Goal: Complete application form

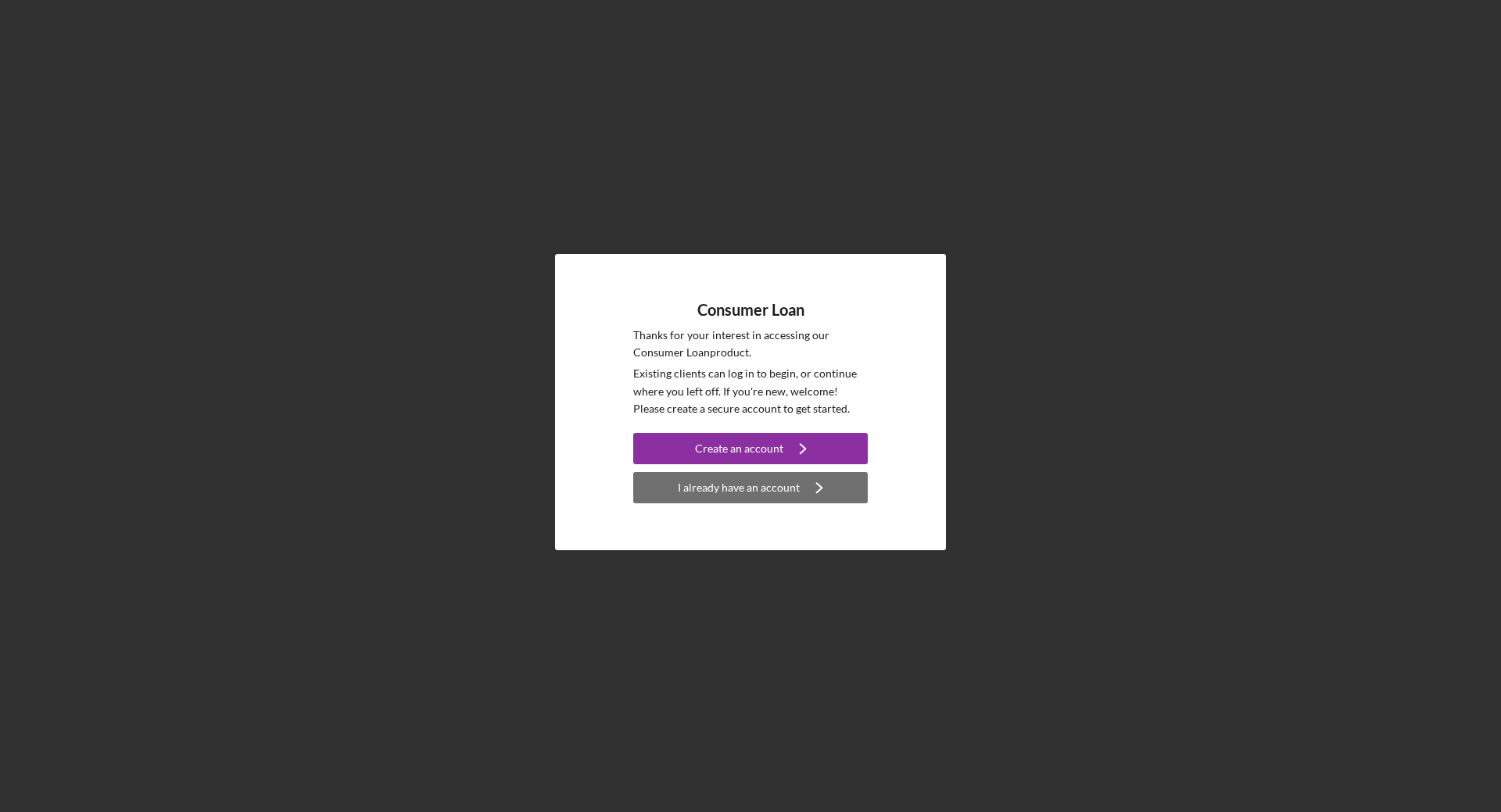
click at [793, 488] on div "I already have an account" at bounding box center [739, 487] width 122 height 31
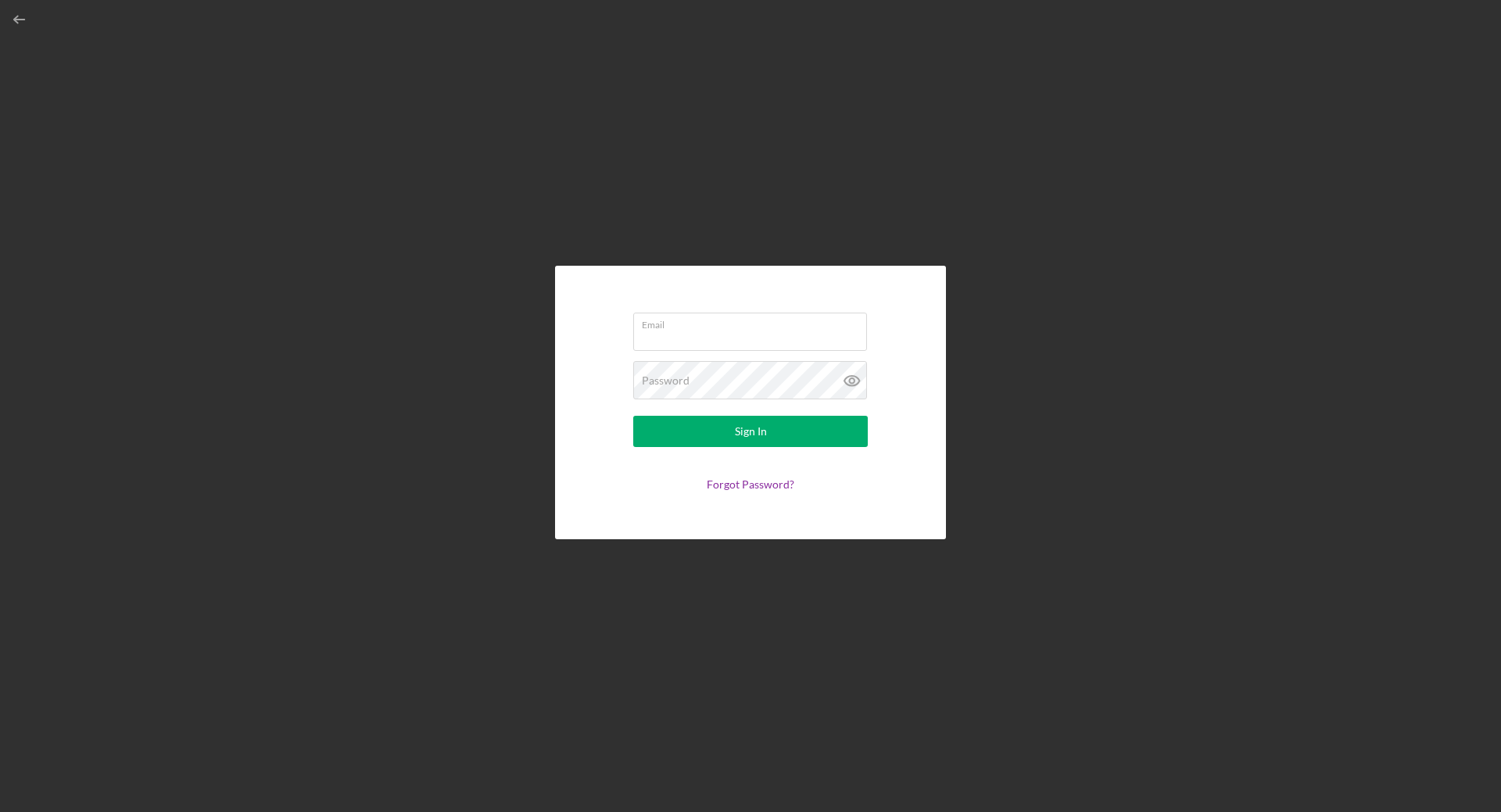
type input "[EMAIL_ADDRESS][DOMAIN_NAME]"
click at [853, 383] on icon at bounding box center [852, 381] width 5 height 5
click at [591, 383] on div "Email [EMAIL_ADDRESS][DOMAIN_NAME] Password Sign In Forgot Password?" at bounding box center [750, 402] width 391 height 274
click at [831, 426] on button "Sign In" at bounding box center [751, 431] width 235 height 31
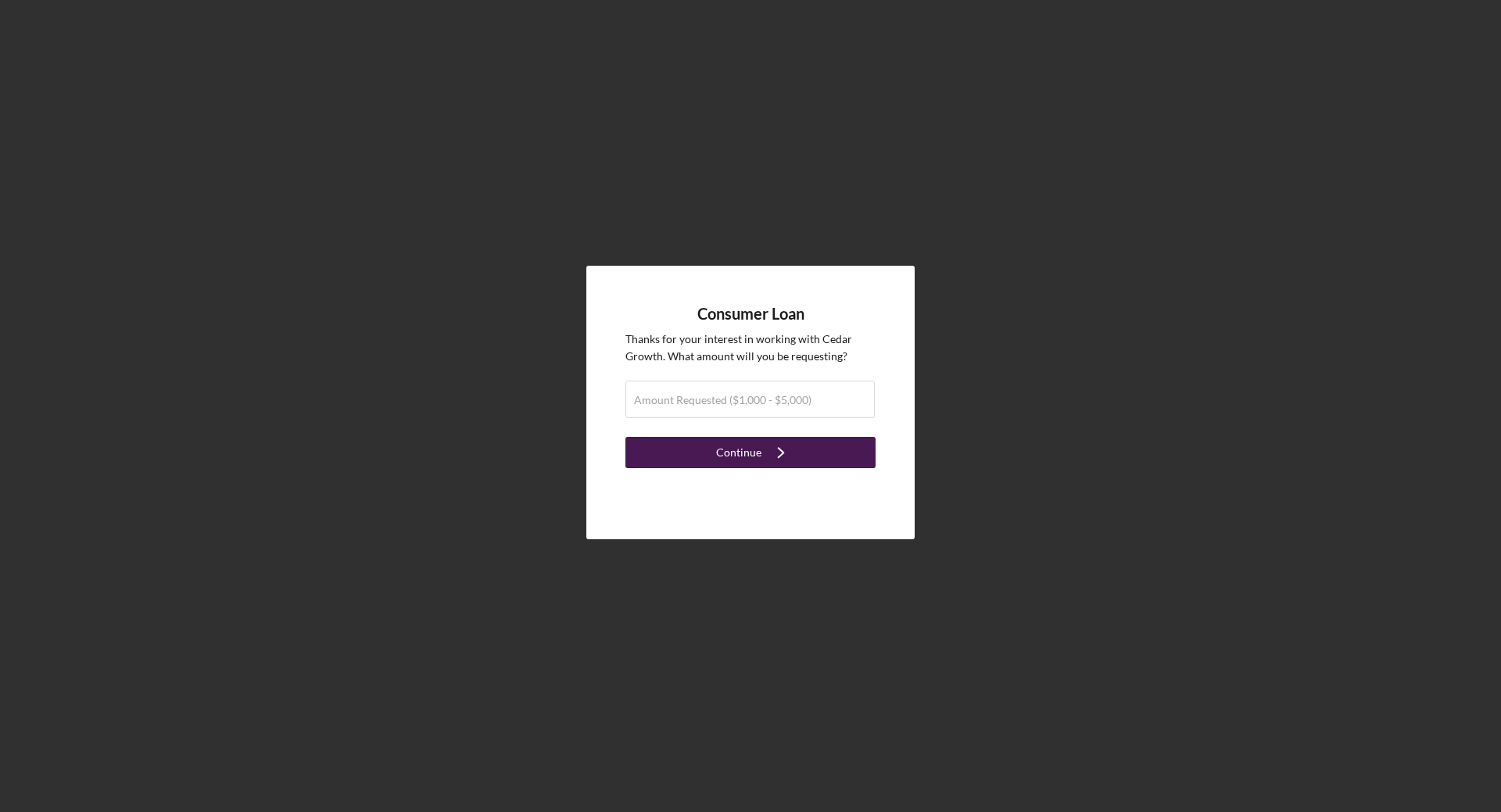
click at [826, 461] on button "Continue Icon/Navigate" at bounding box center [750, 452] width 250 height 31
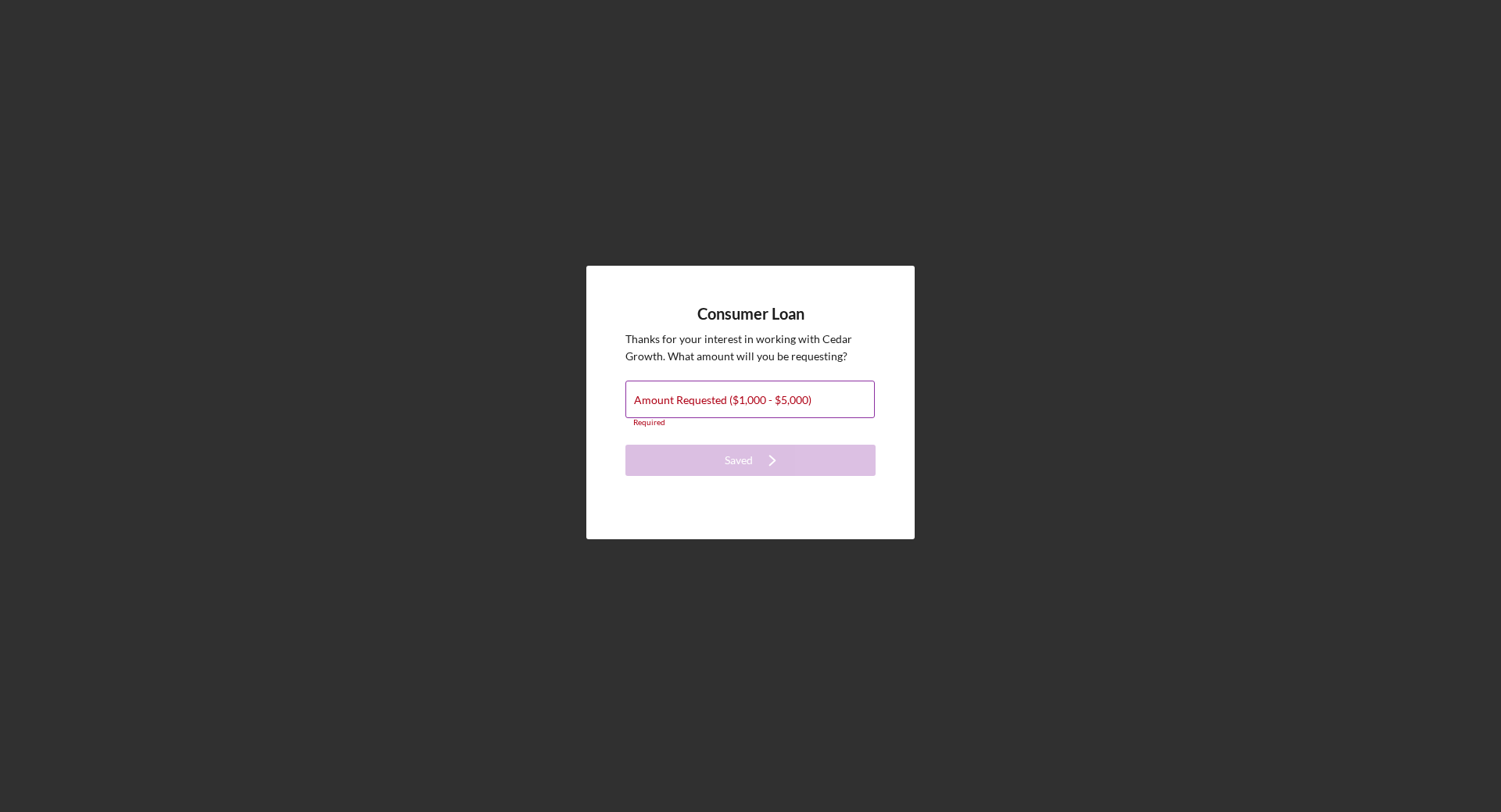
click at [743, 398] on label "Amount Requested ($1,000 - $5,000)" at bounding box center [723, 400] width 177 height 13
click at [743, 398] on input "Amount Requested ($1,000 - $5,000)" at bounding box center [750, 399] width 249 height 38
type input "$5,000"
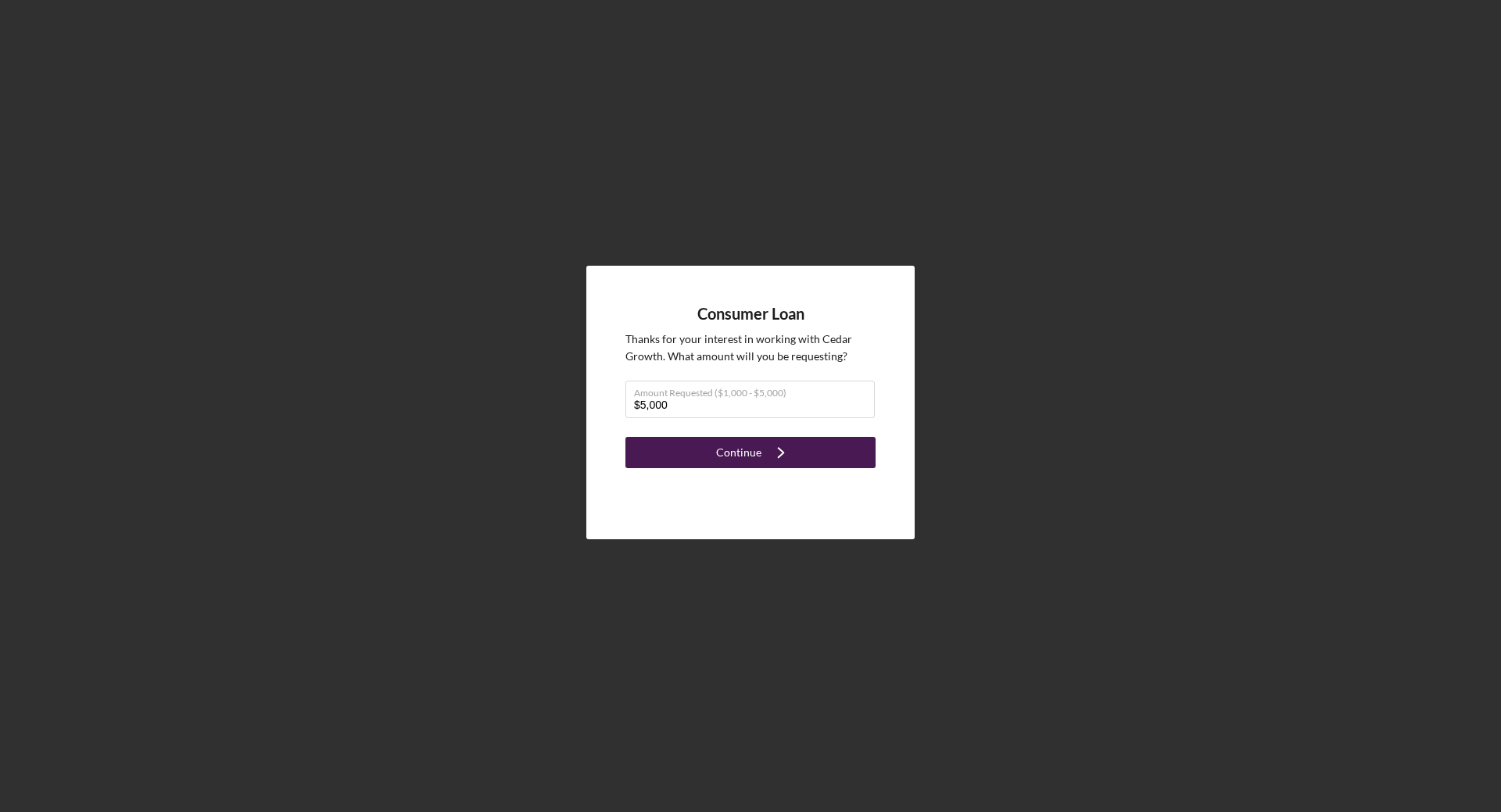
click at [842, 450] on button "Continue Icon/Navigate" at bounding box center [750, 452] width 250 height 31
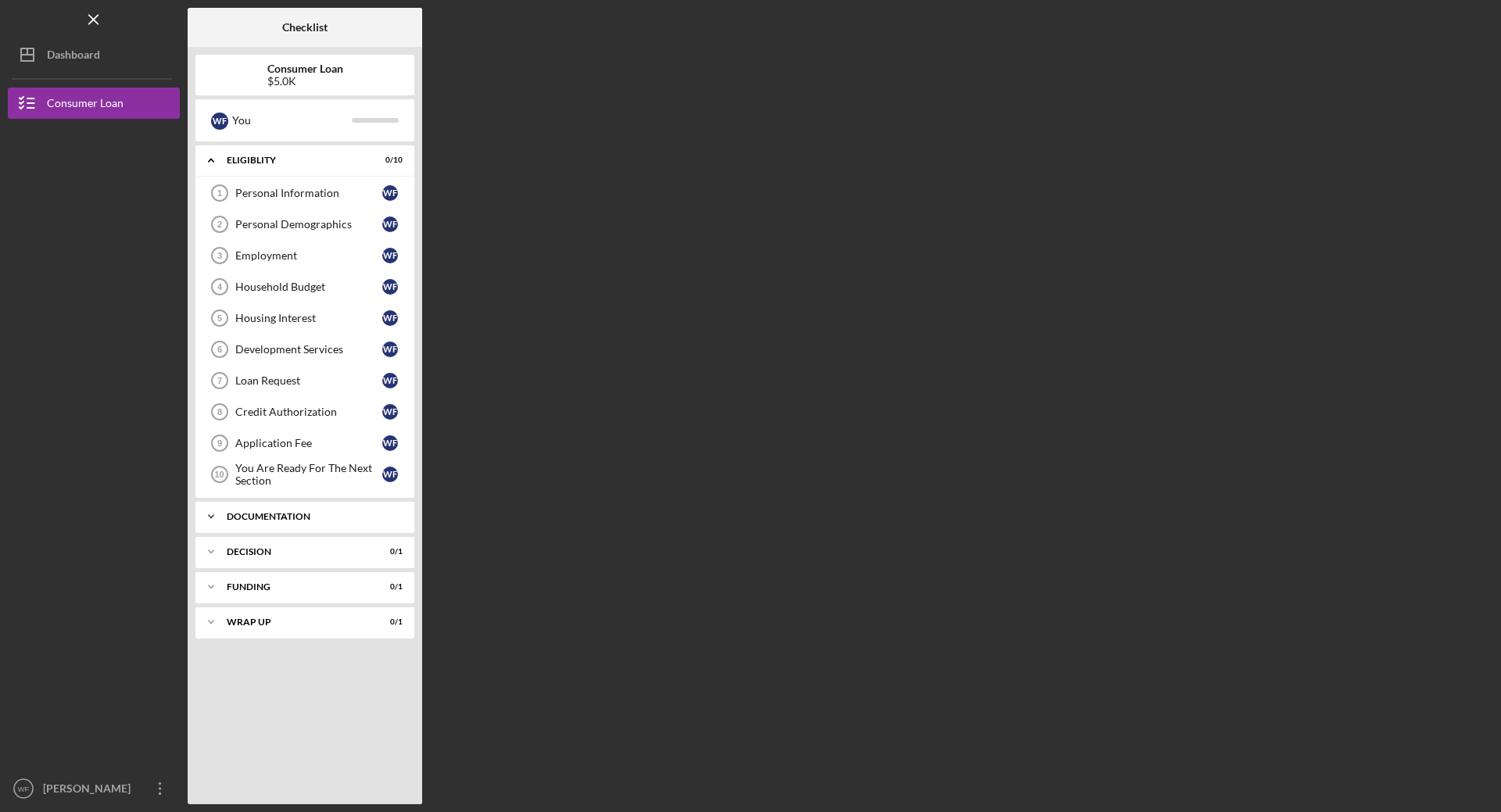
click at [215, 515] on icon "Icon/Expander" at bounding box center [211, 516] width 31 height 31
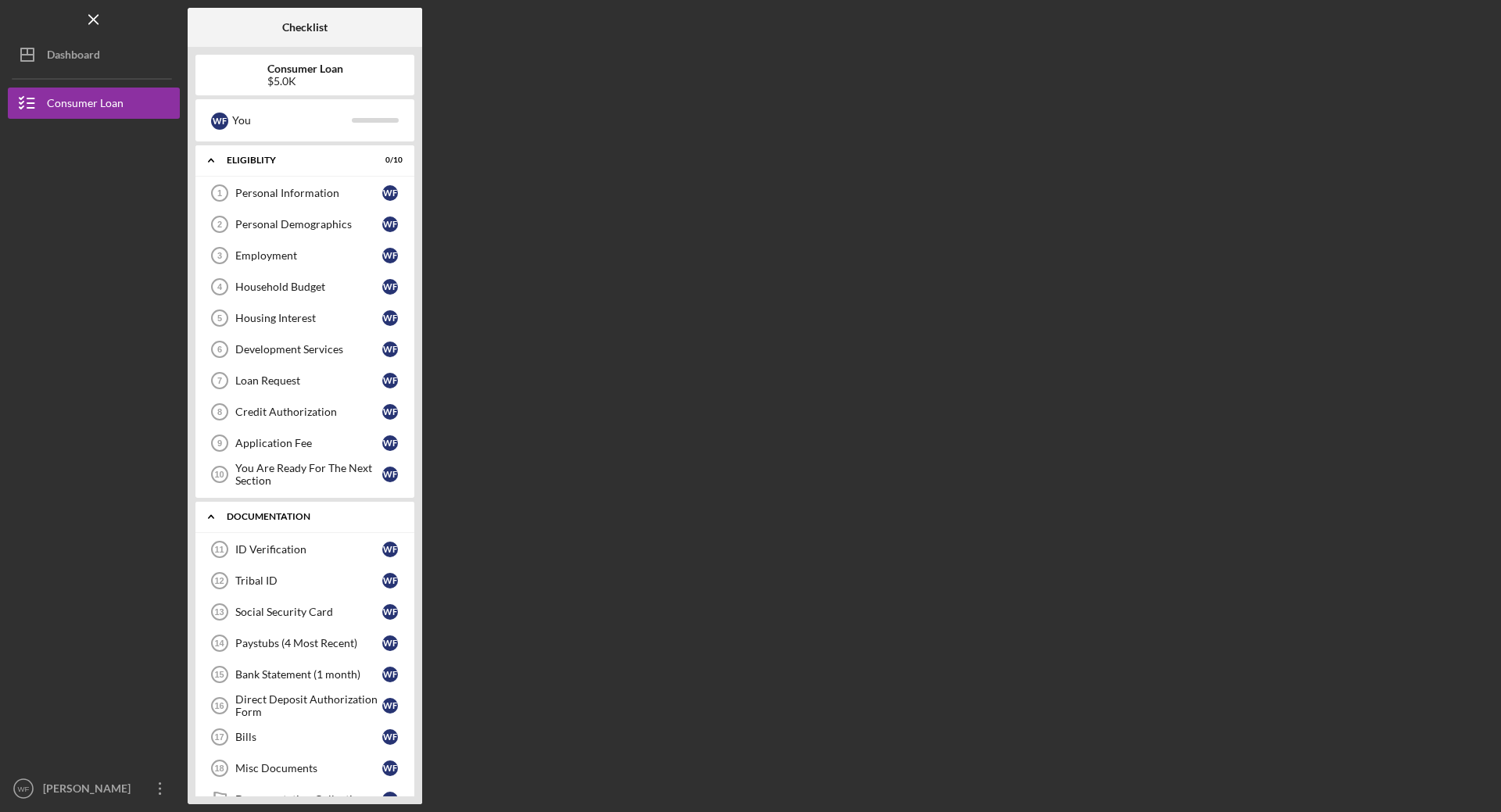
click at [215, 515] on icon "Icon/Expander" at bounding box center [211, 516] width 31 height 31
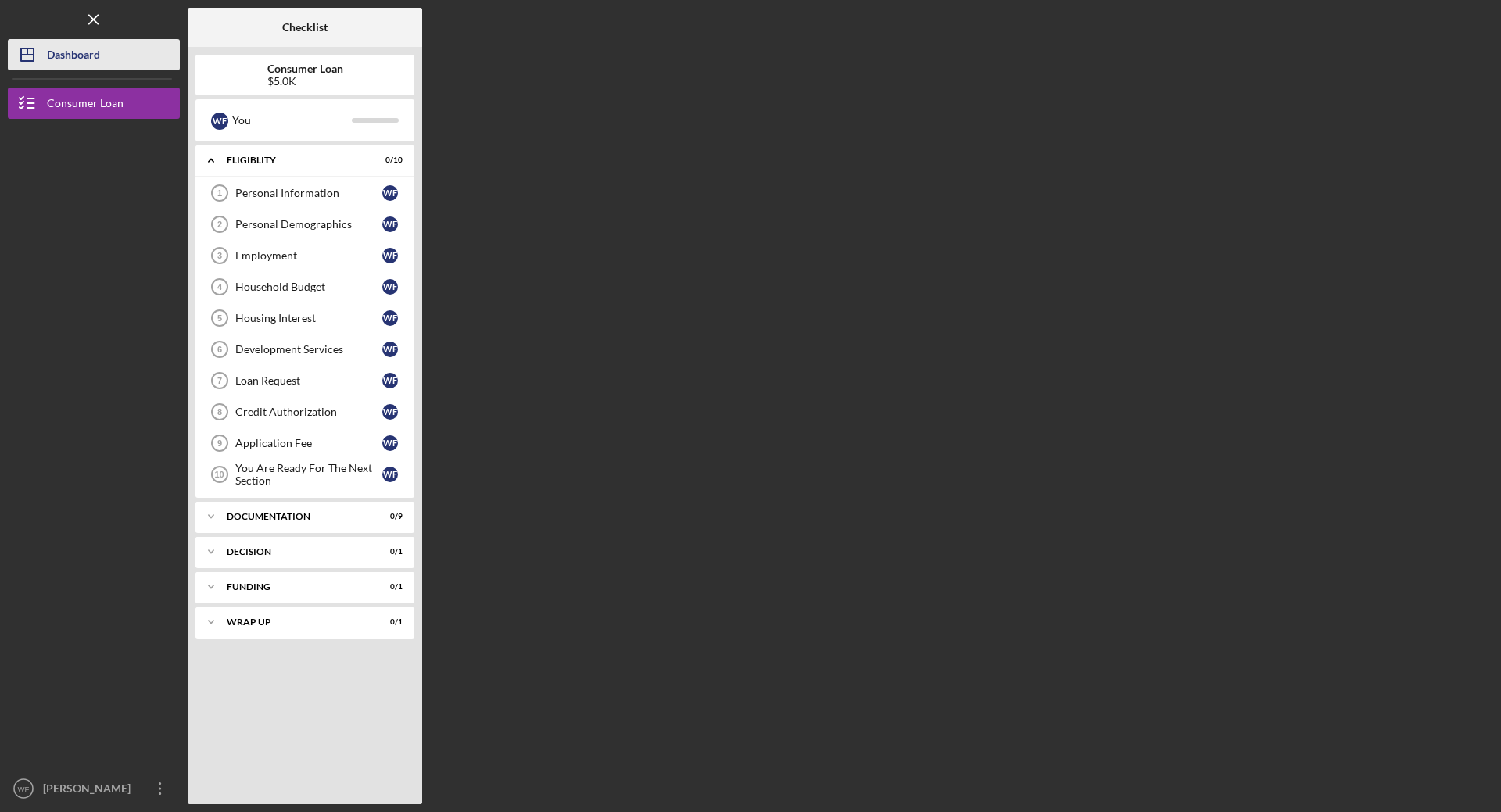
click at [82, 58] on div "Dashboard" at bounding box center [73, 57] width 54 height 35
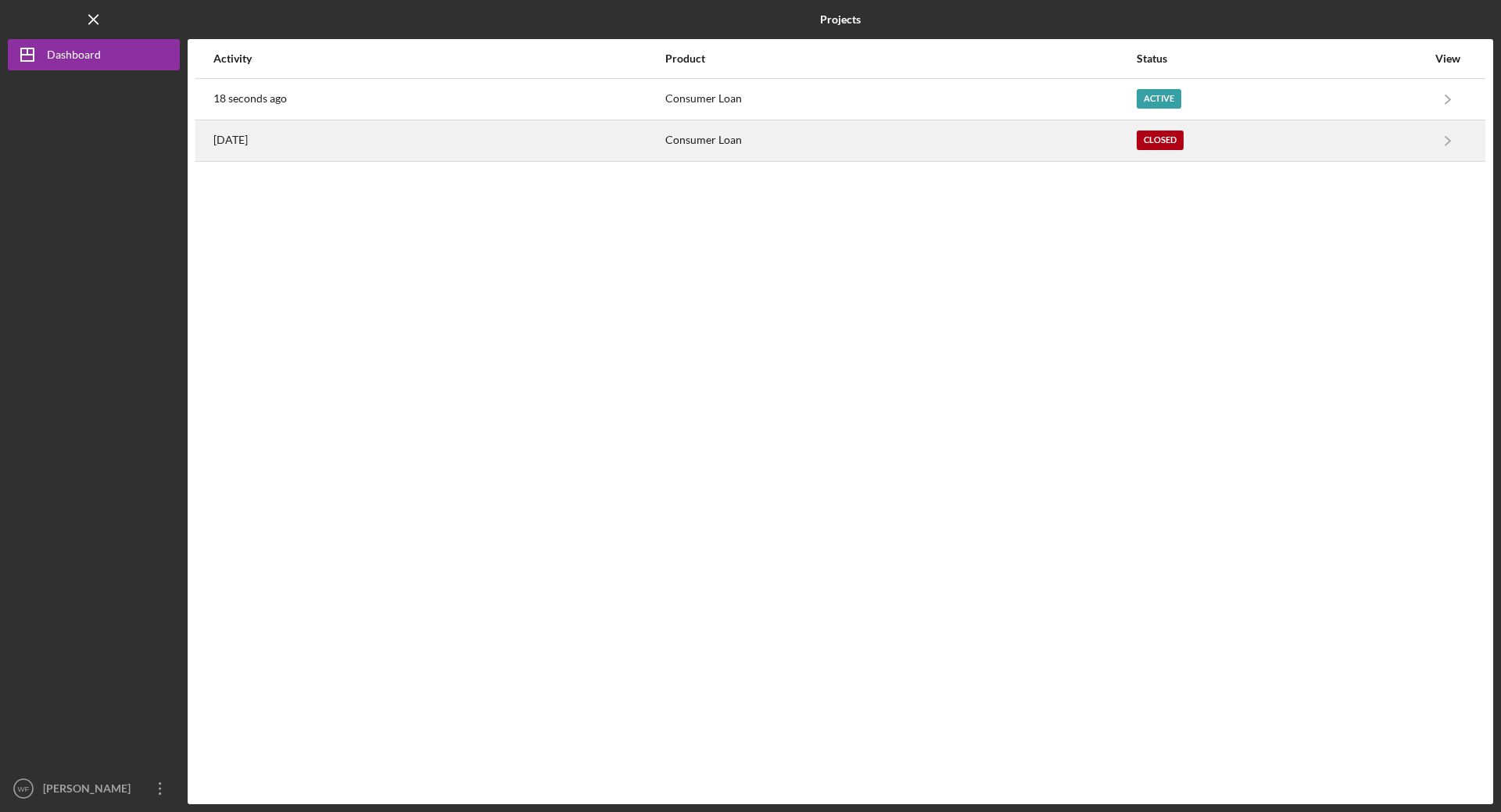
click at [417, 145] on div "[DATE]" at bounding box center [439, 141] width 451 height 39
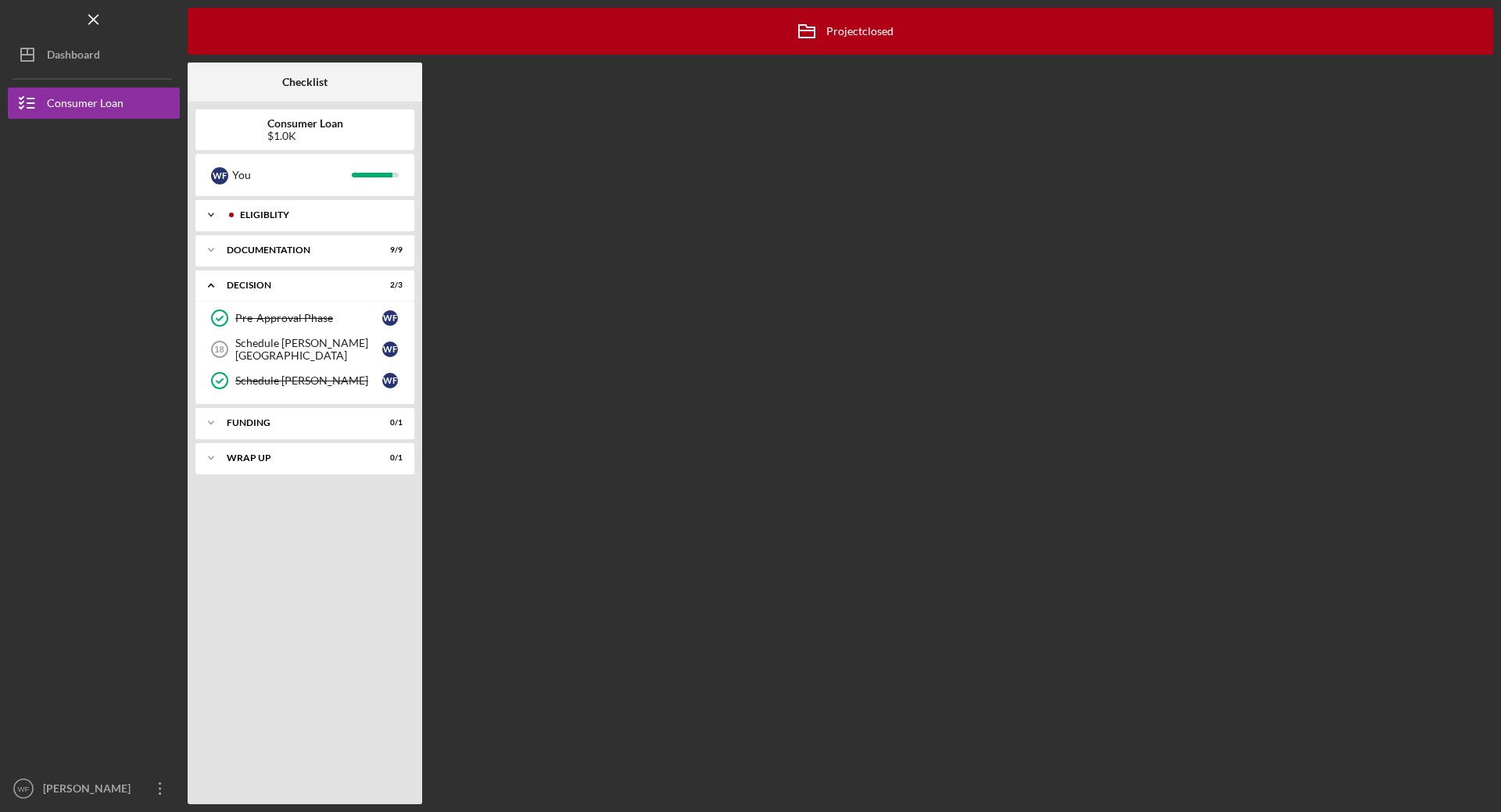
click at [216, 215] on icon "Icon/Expander" at bounding box center [211, 215] width 31 height 31
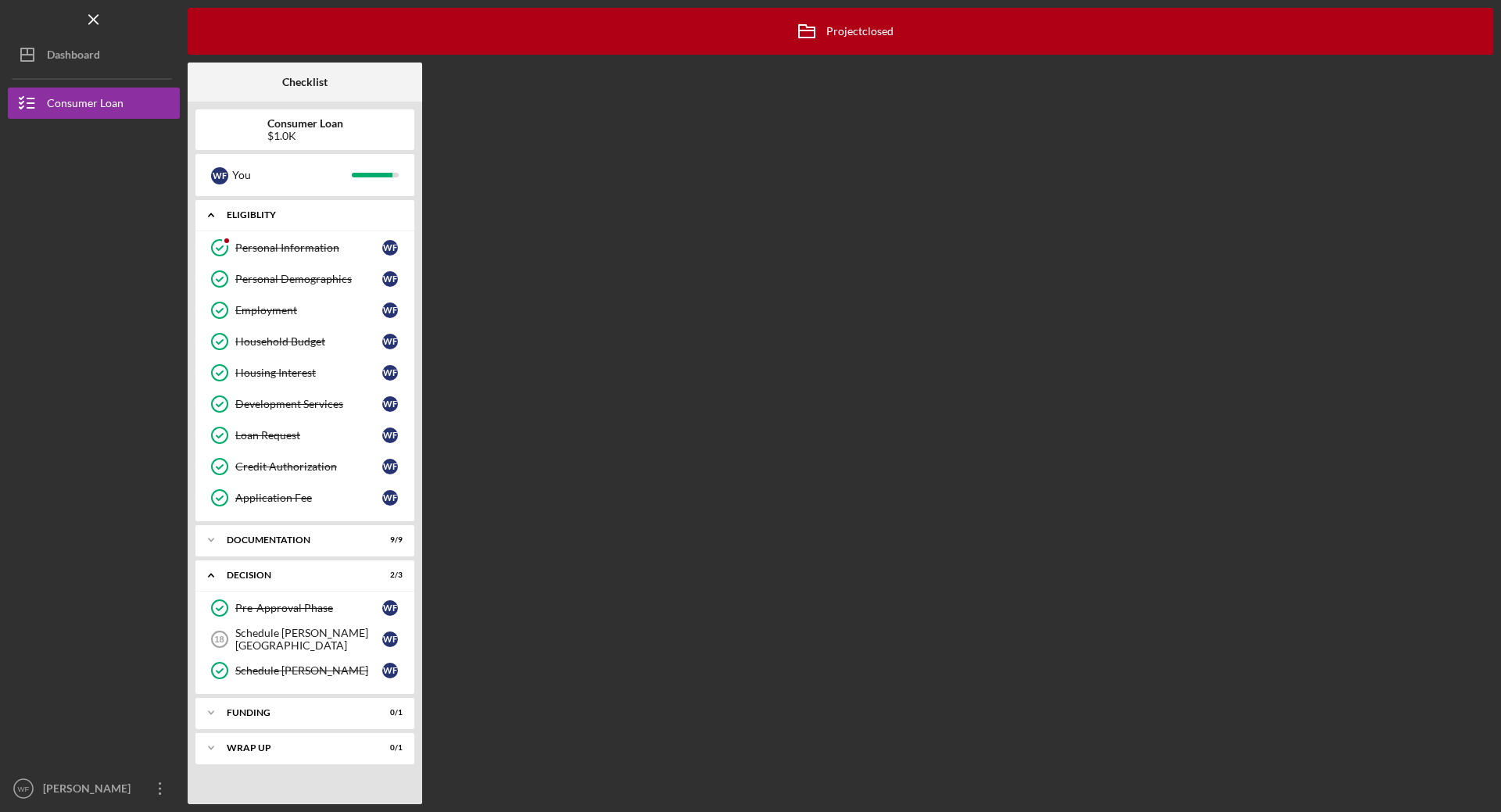
click at [213, 215] on icon "Icon/Expander" at bounding box center [211, 215] width 31 height 31
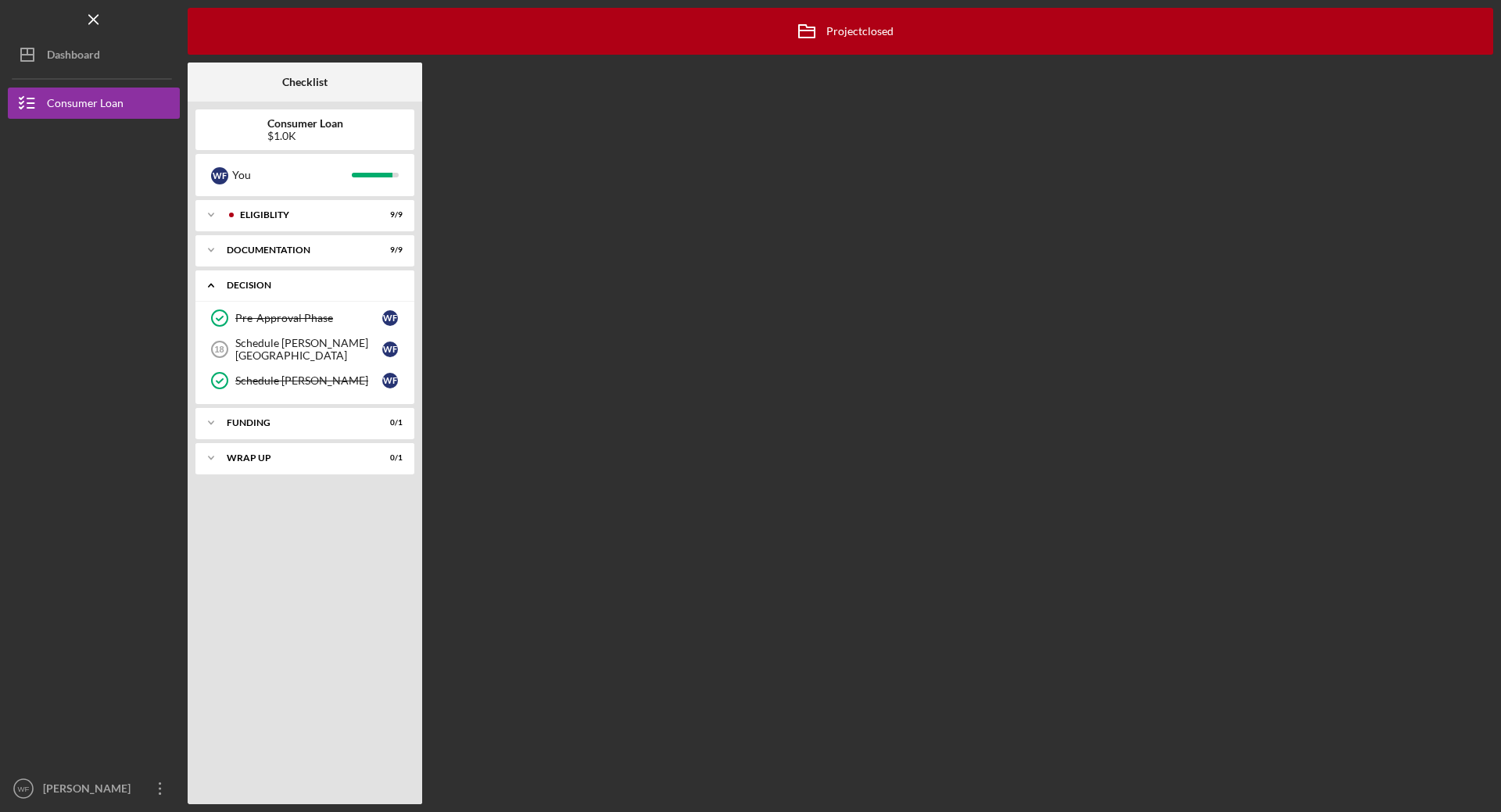
click at [208, 281] on icon "Icon/Expander" at bounding box center [211, 285] width 31 height 31
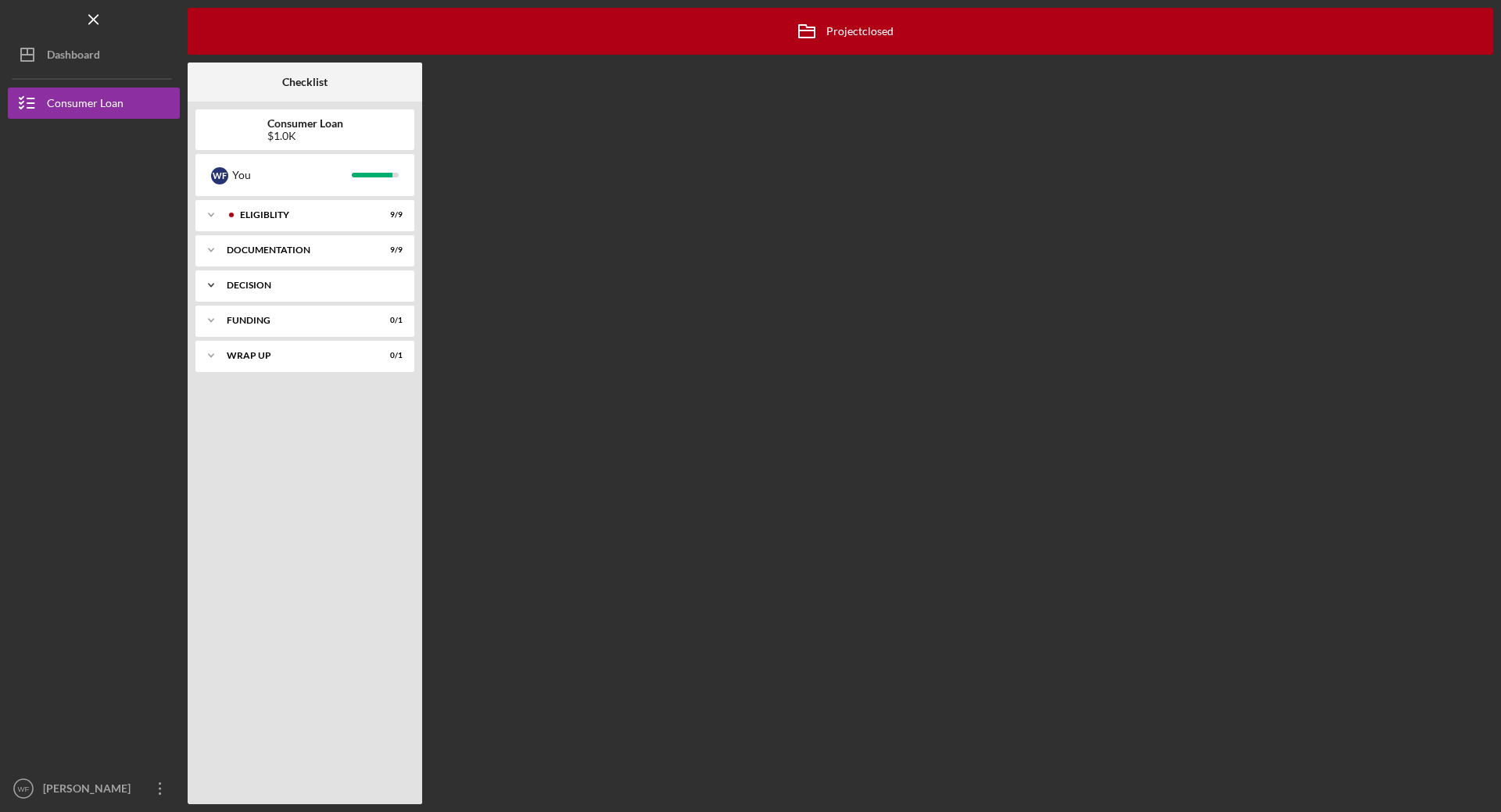
click at [208, 281] on icon "Icon/Expander" at bounding box center [211, 285] width 31 height 31
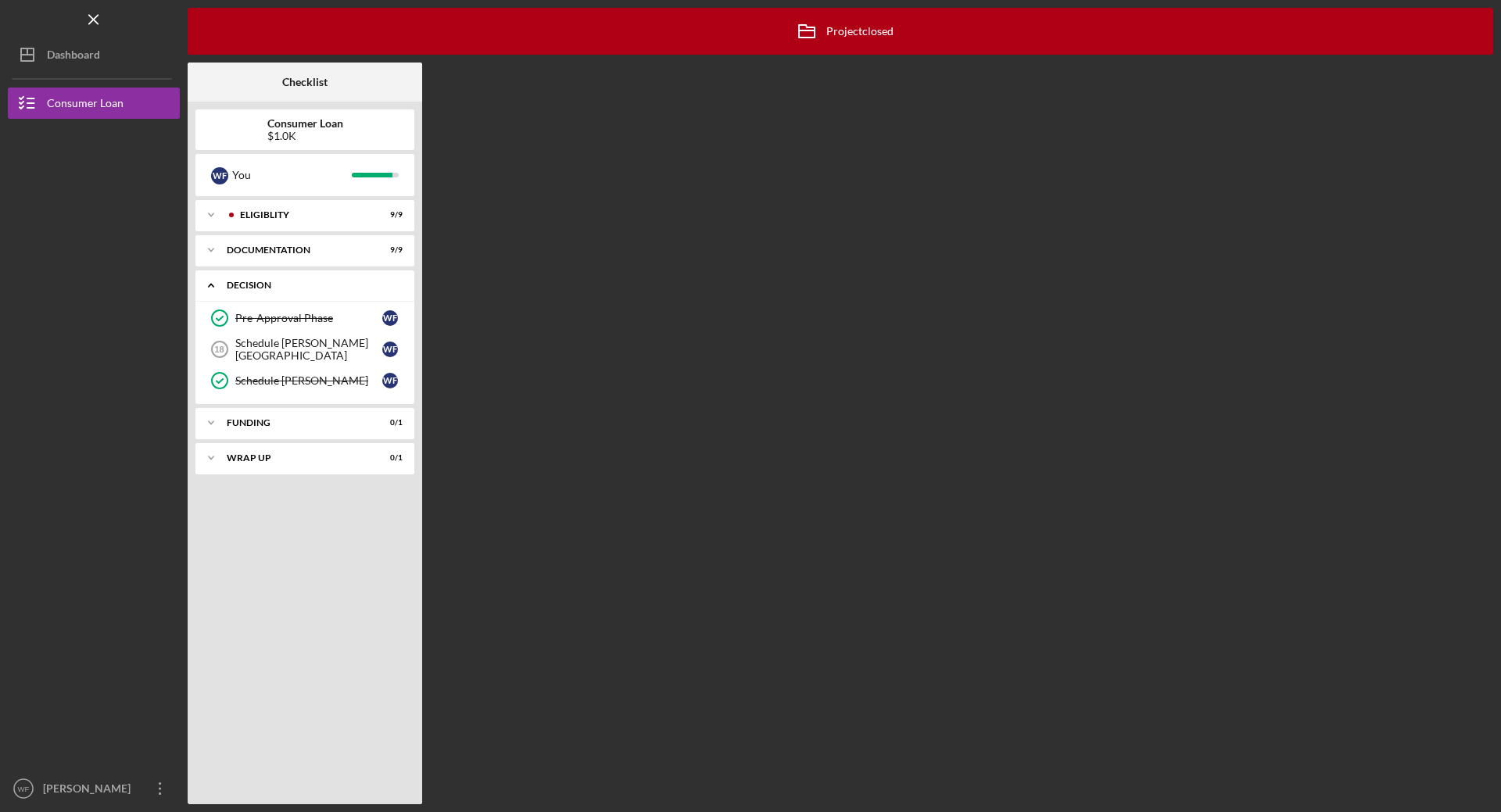
click at [208, 281] on icon "Icon/Expander" at bounding box center [211, 285] width 31 height 31
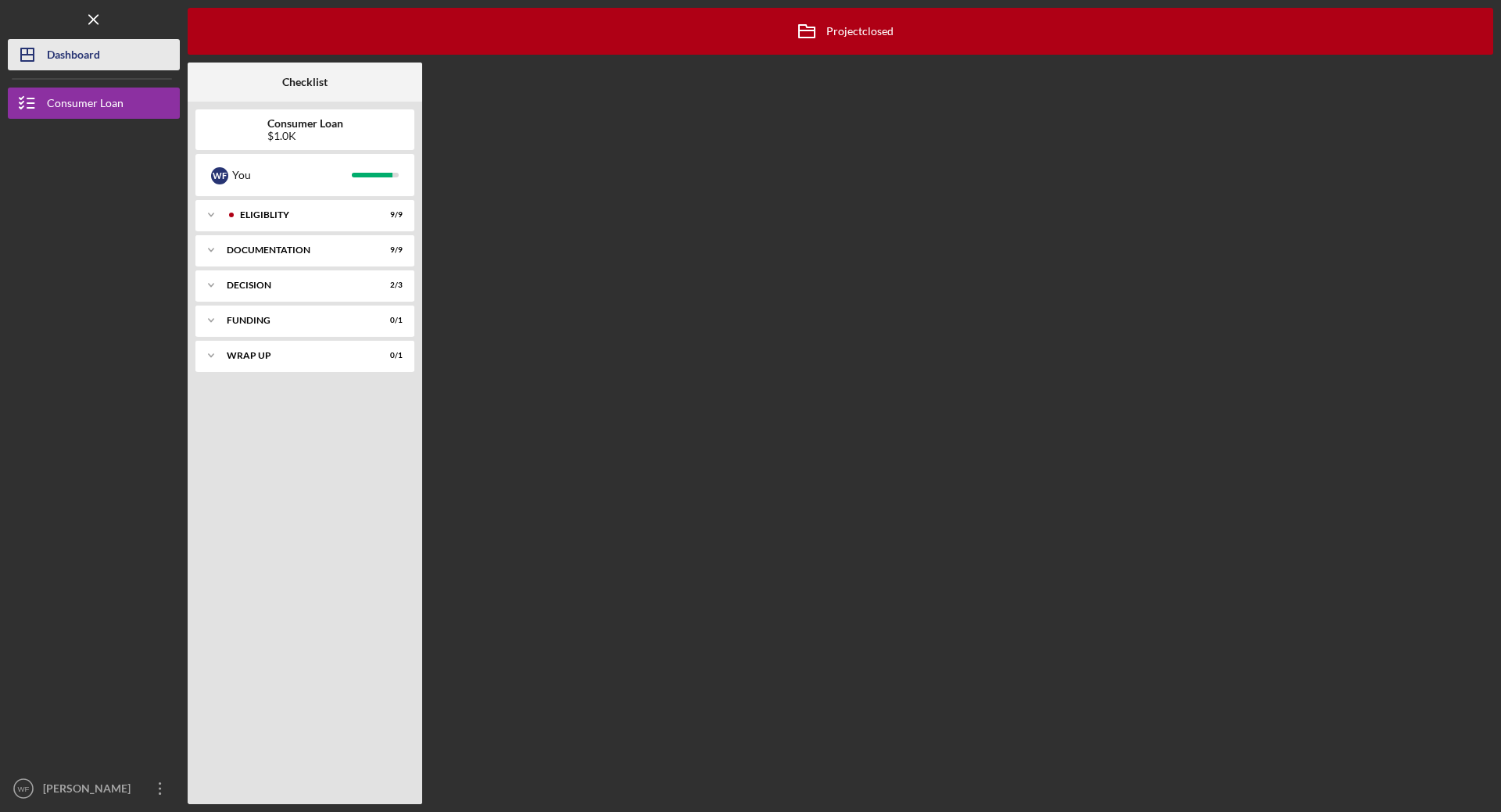
click at [72, 61] on div "Dashboard" at bounding box center [73, 57] width 54 height 35
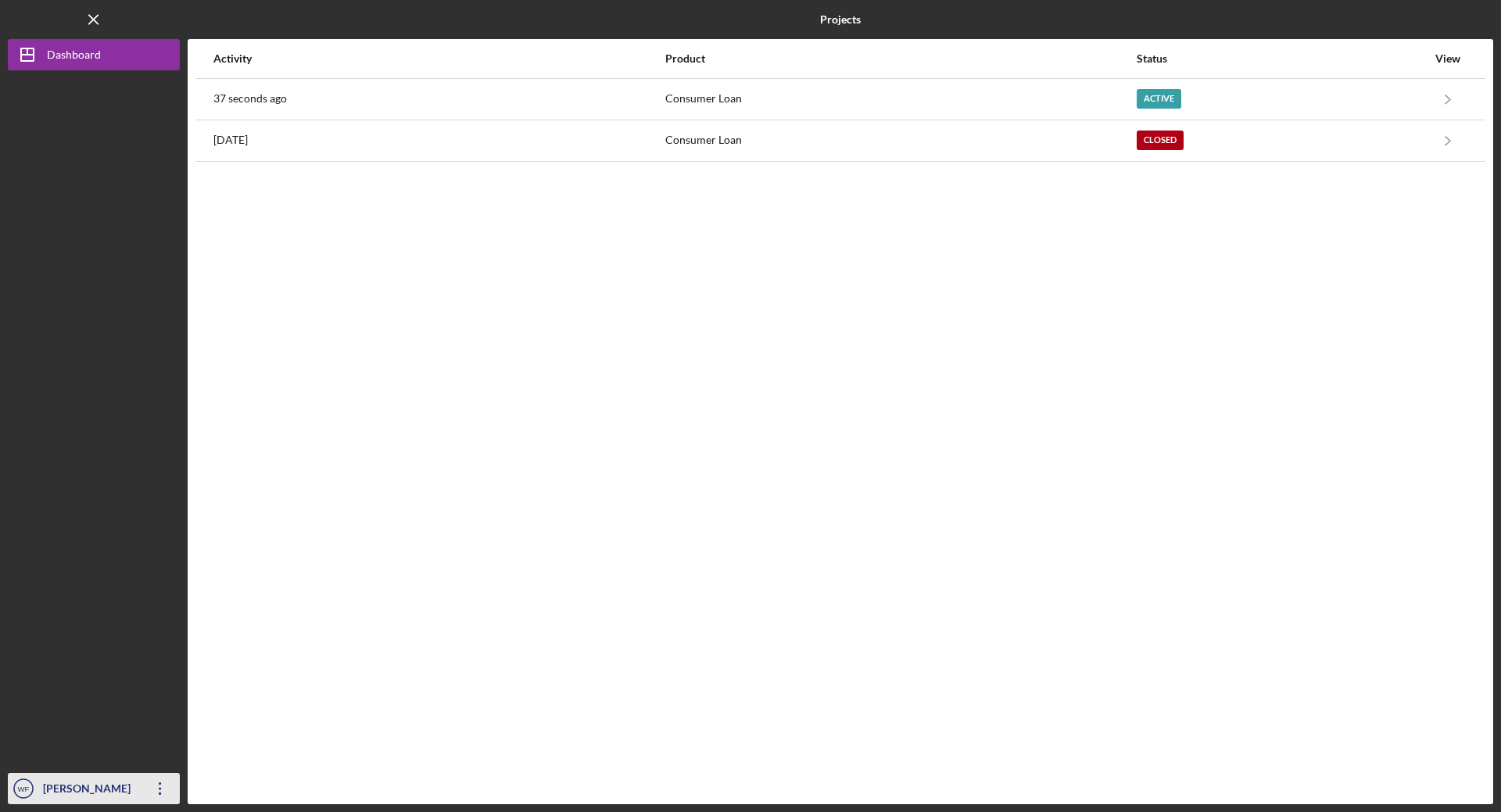
click at [77, 791] on div "[PERSON_NAME]" at bounding box center [89, 790] width 101 height 35
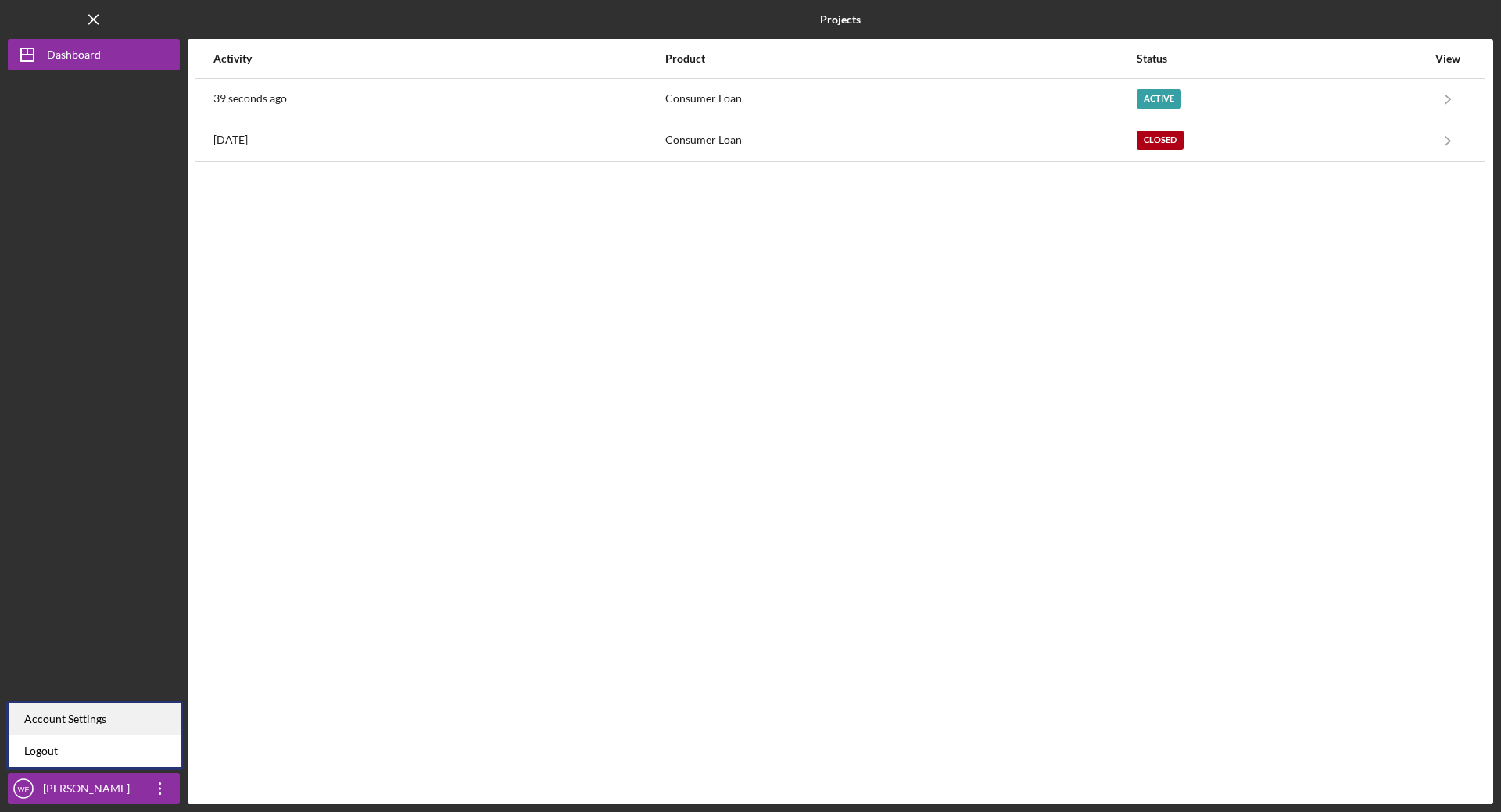
click at [94, 724] on div "Account Settings" at bounding box center [94, 719] width 172 height 32
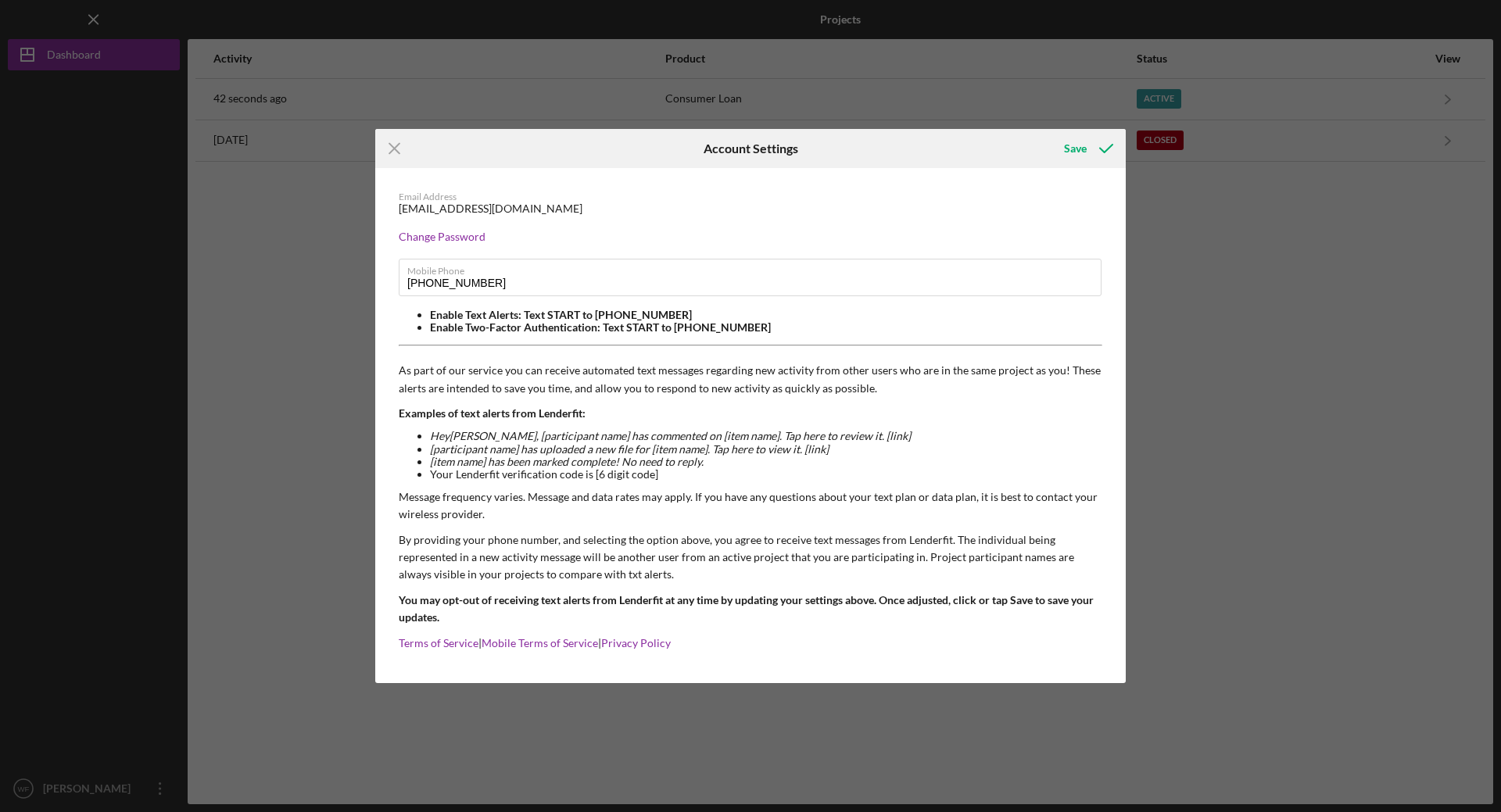
click at [1218, 236] on div "Icon/Menu Close Account Settings Save Email Address [EMAIL_ADDRESS][DOMAIN_NAME…" at bounding box center [750, 406] width 1501 height 812
click at [390, 152] on icon "Icon/Menu Close" at bounding box center [395, 148] width 39 height 39
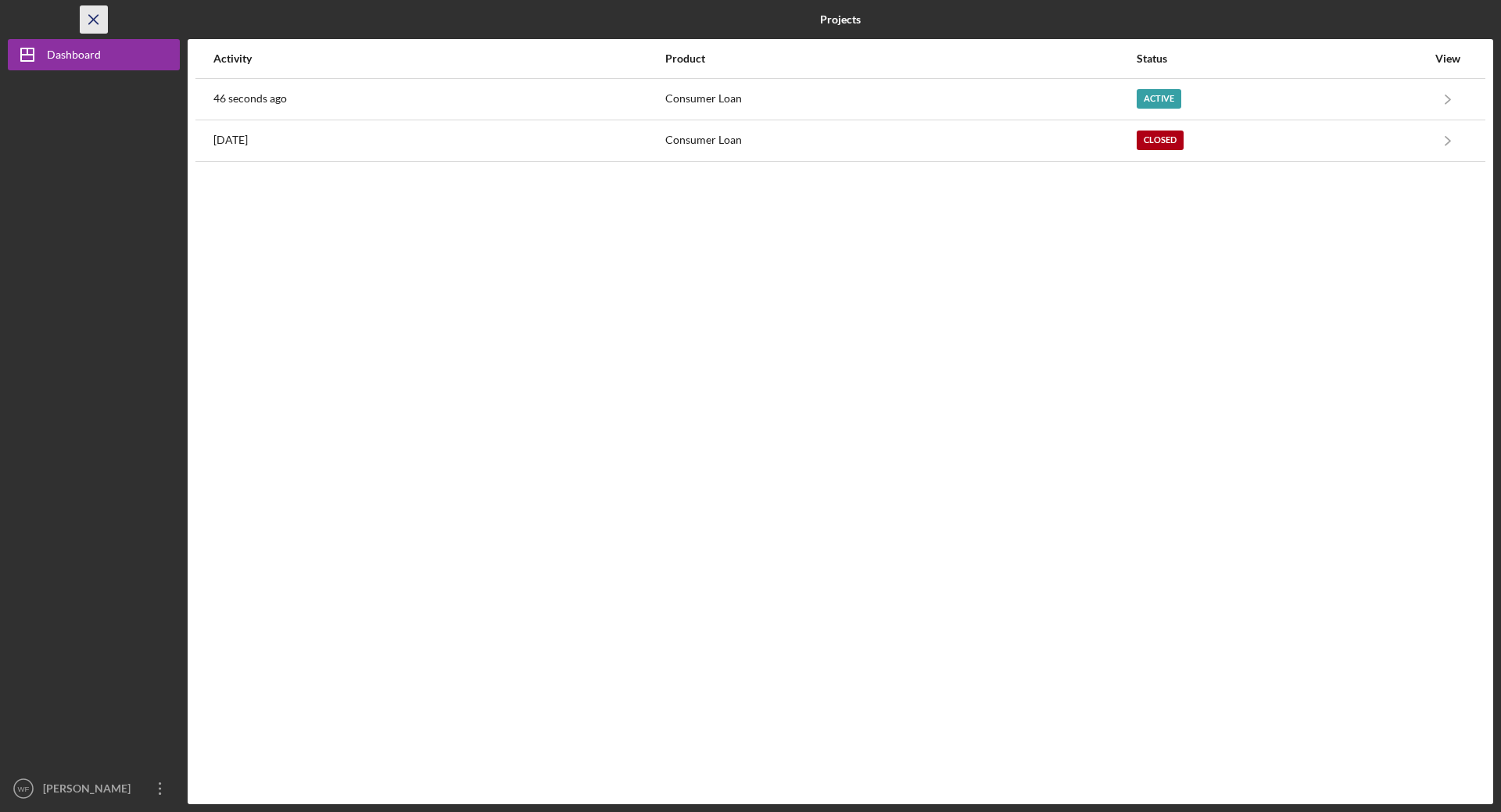
click at [97, 18] on icon "Icon/Menu Close" at bounding box center [94, 20] width 35 height 35
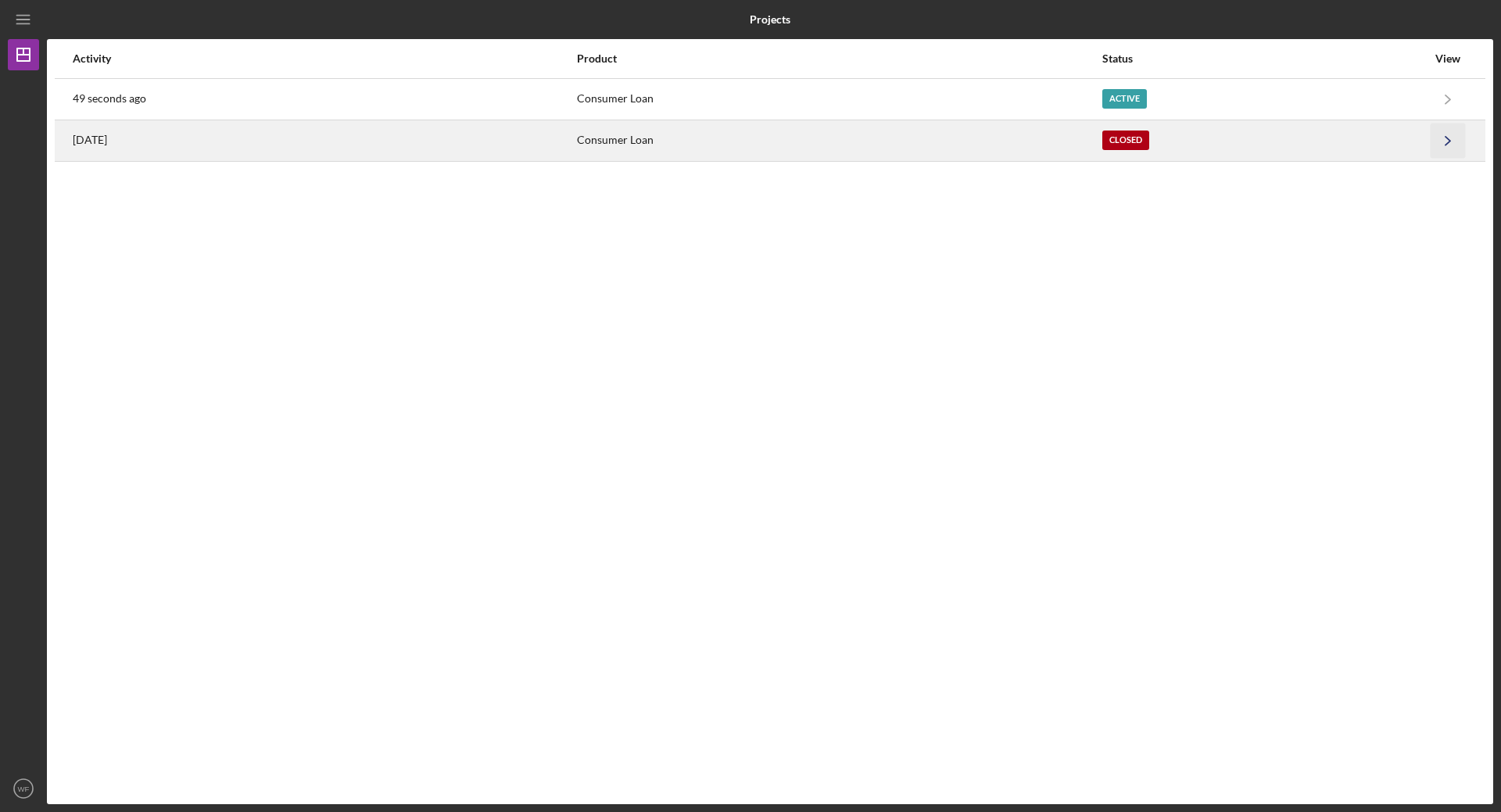
click at [1451, 143] on icon "Icon/Navigate" at bounding box center [1448, 141] width 35 height 35
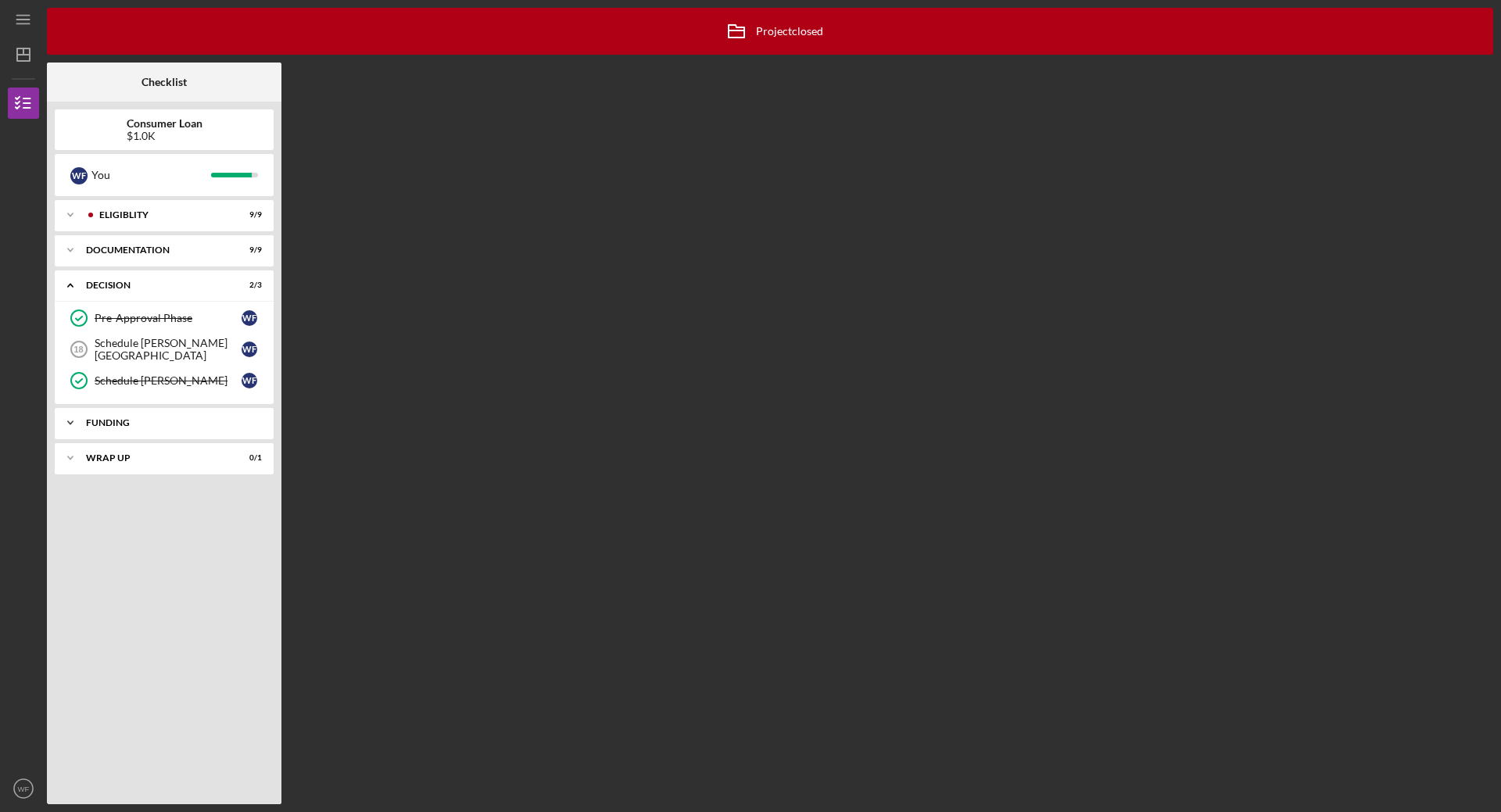
click at [101, 423] on div "Funding" at bounding box center [170, 423] width 168 height 10
click at [134, 418] on div "Icon/Expander Funding 0 / 1" at bounding box center [165, 423] width 219 height 32
click at [89, 460] on div "Wrap up" at bounding box center [170, 458] width 168 height 10
click at [110, 457] on div "Wrap up" at bounding box center [170, 458] width 168 height 10
